Goal: Find specific page/section: Find specific page/section

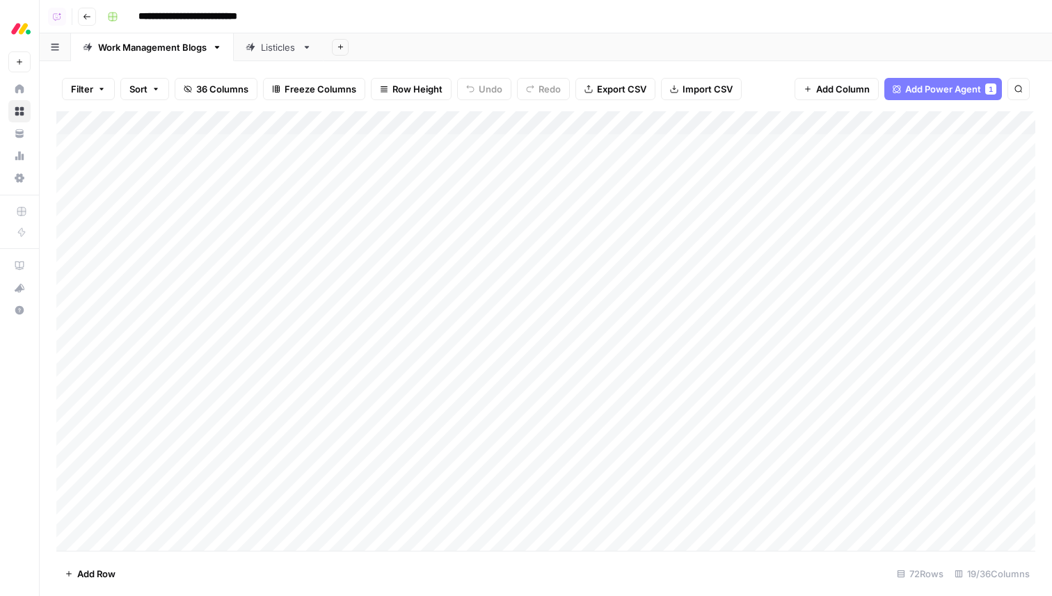
click at [84, 16] on icon "button" at bounding box center [87, 17] width 7 height 6
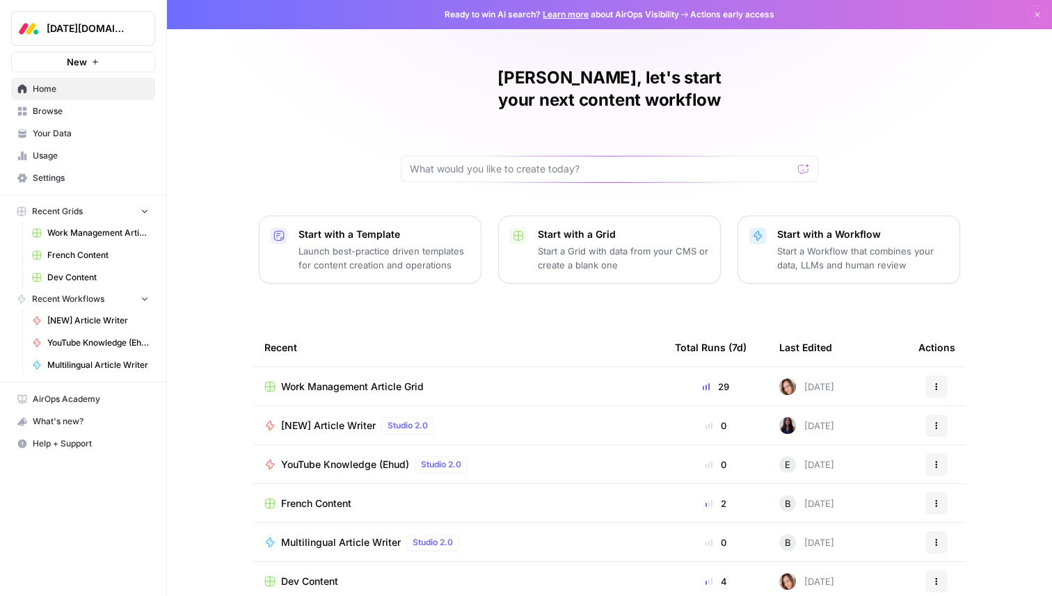
click at [52, 111] on span "Browse" at bounding box center [91, 111] width 116 height 13
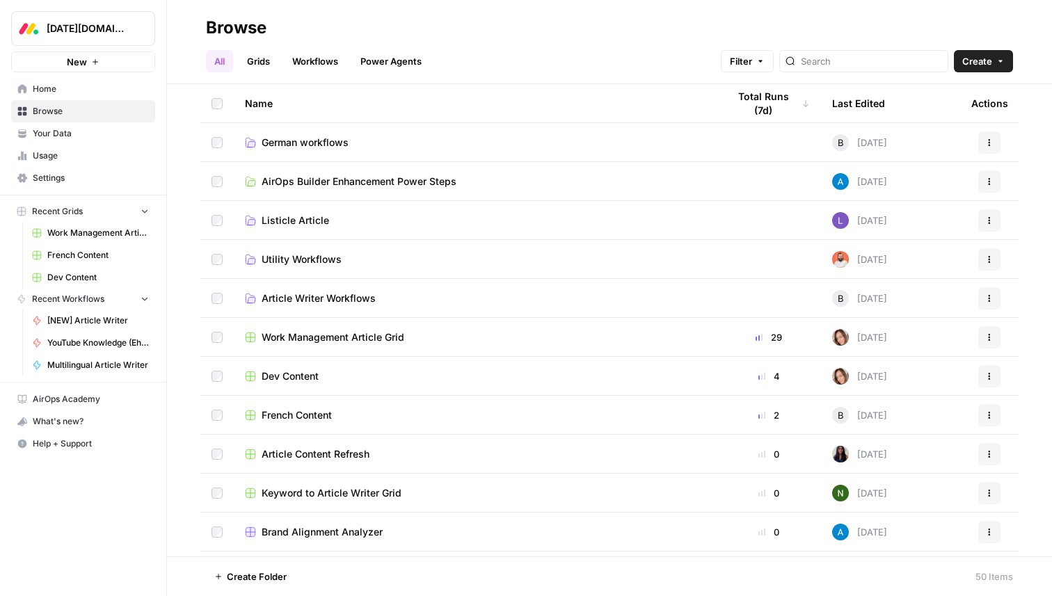
click at [45, 137] on span "Your Data" at bounding box center [91, 133] width 116 height 13
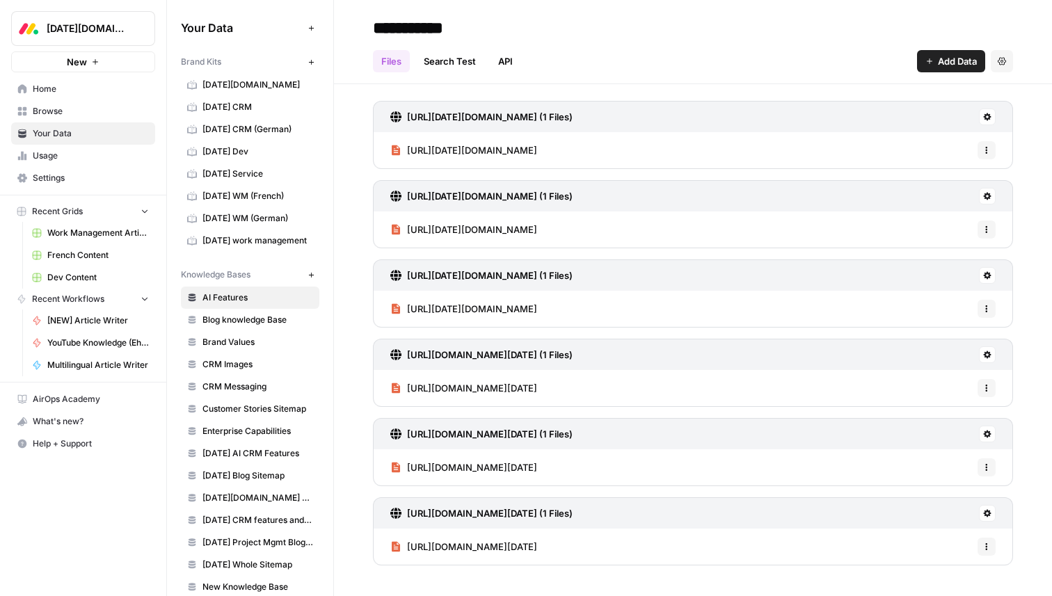
click at [580, 25] on input "**********" at bounding box center [479, 28] width 223 height 28
